Goal: Find contact information: Find contact information

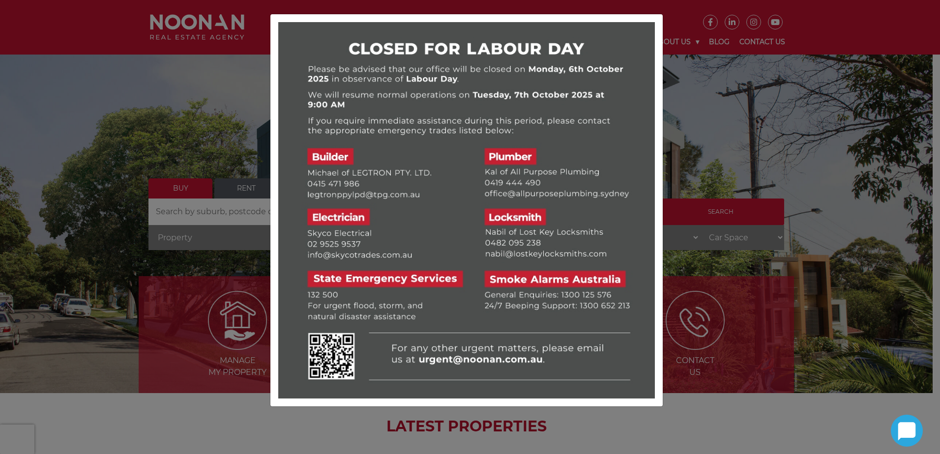
click at [763, 422] on div at bounding box center [470, 227] width 940 height 454
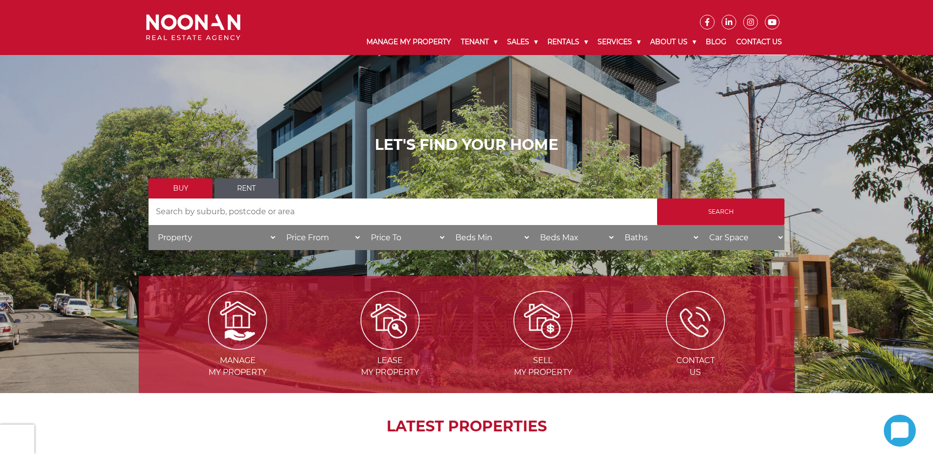
click at [767, 45] on link "Contact Us" at bounding box center [759, 43] width 56 height 26
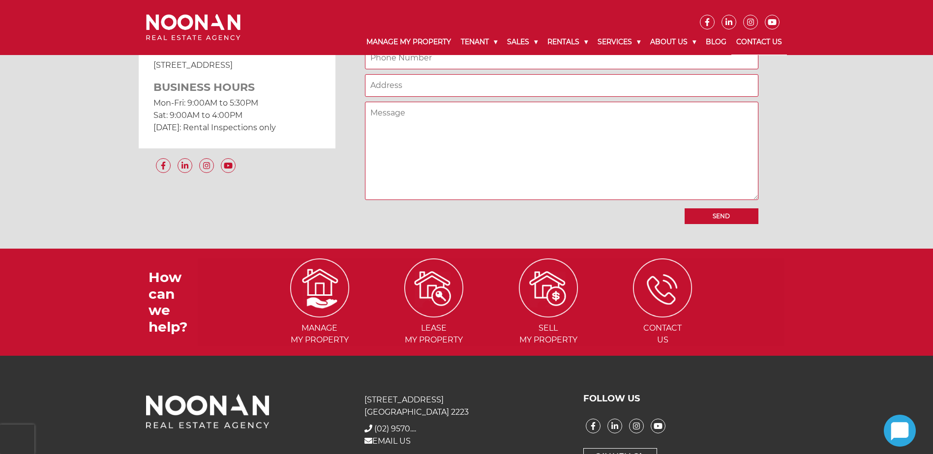
scroll to position [909, 0]
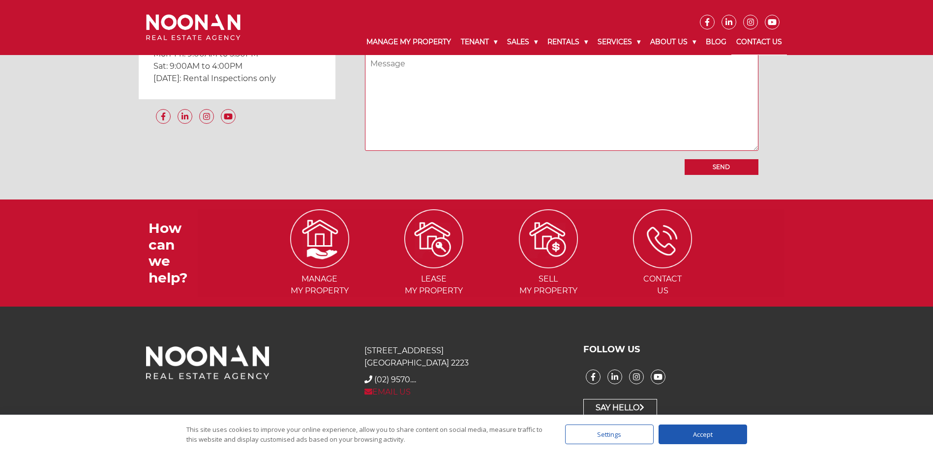
click at [392, 391] on link "EMAIL US" at bounding box center [387, 392] width 46 height 9
click at [383, 391] on link "EMAIL US" at bounding box center [387, 392] width 46 height 9
click at [708, 435] on div "Accept" at bounding box center [702, 435] width 89 height 20
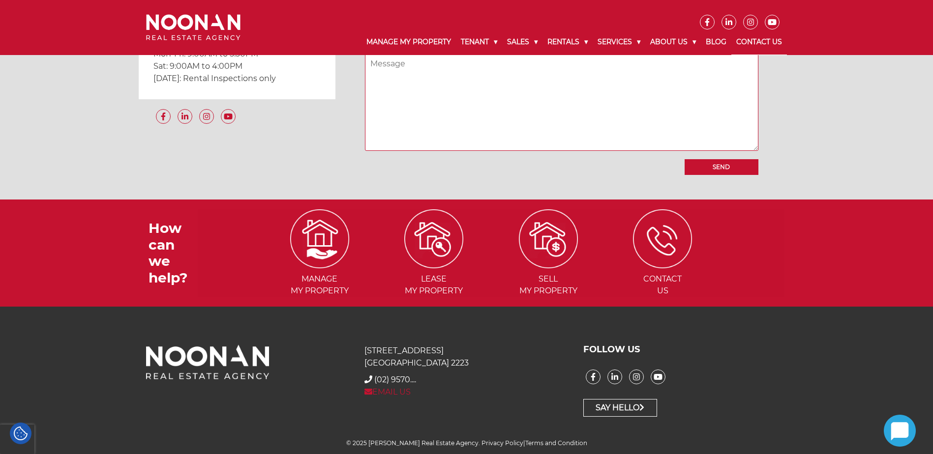
click at [395, 390] on link "EMAIL US" at bounding box center [387, 392] width 46 height 9
